Goal: Information Seeking & Learning: Learn about a topic

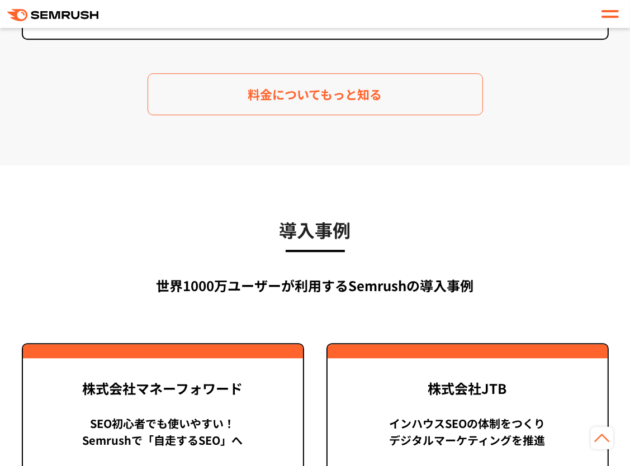
scroll to position [2240, 0]
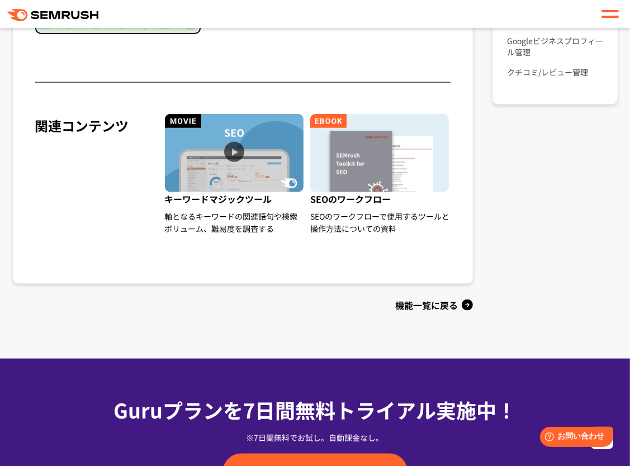
scroll to position [995, 0]
